Goal: Information Seeking & Learning: Learn about a topic

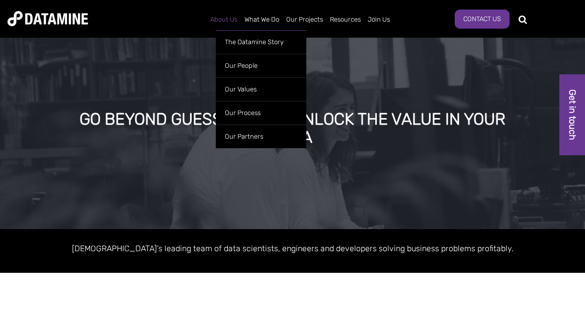
click at [232, 18] on link "About Us" at bounding box center [224, 20] width 34 height 26
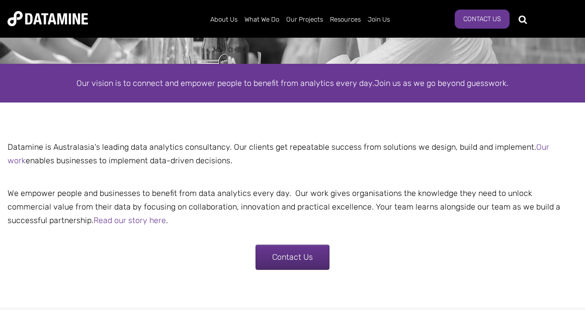
scroll to position [147, 0]
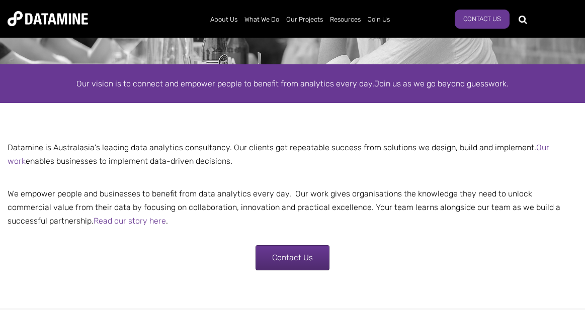
drag, startPoint x: 222, startPoint y: 166, endPoint x: 6, endPoint y: 145, distance: 217.2
click at [6, 145] on p "Datamine is Australasia's leading data analytics consultancy. Our clients get r…" at bounding box center [292, 154] width 585 height 27
copy p "Datamine is Australasia's leading data analytics consultancy. Our clients get r…"
